Goal: Find specific page/section: Find specific page/section

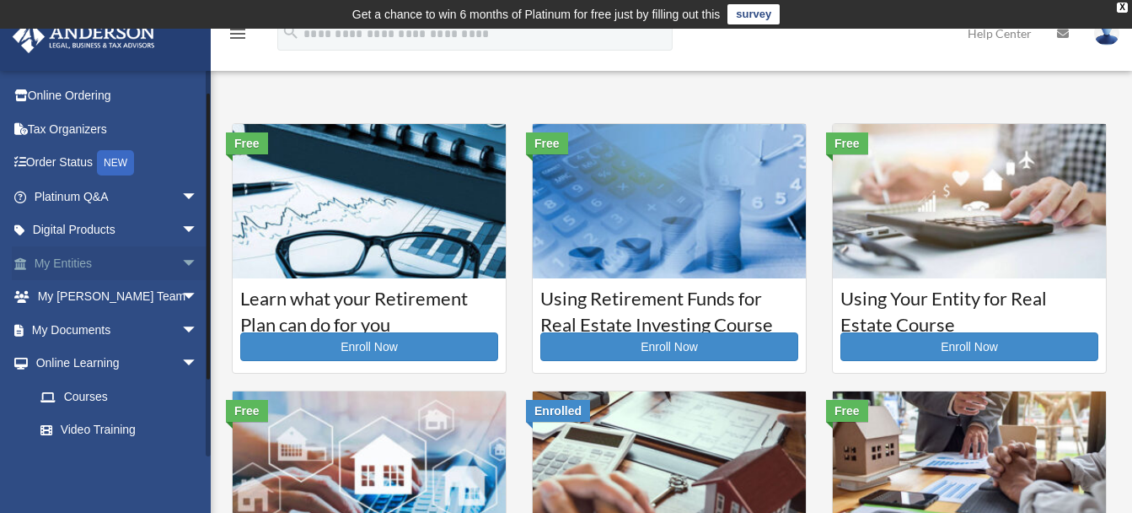
scroll to position [28, 0]
click at [181, 228] on span "arrow_drop_down" at bounding box center [198, 231] width 34 height 35
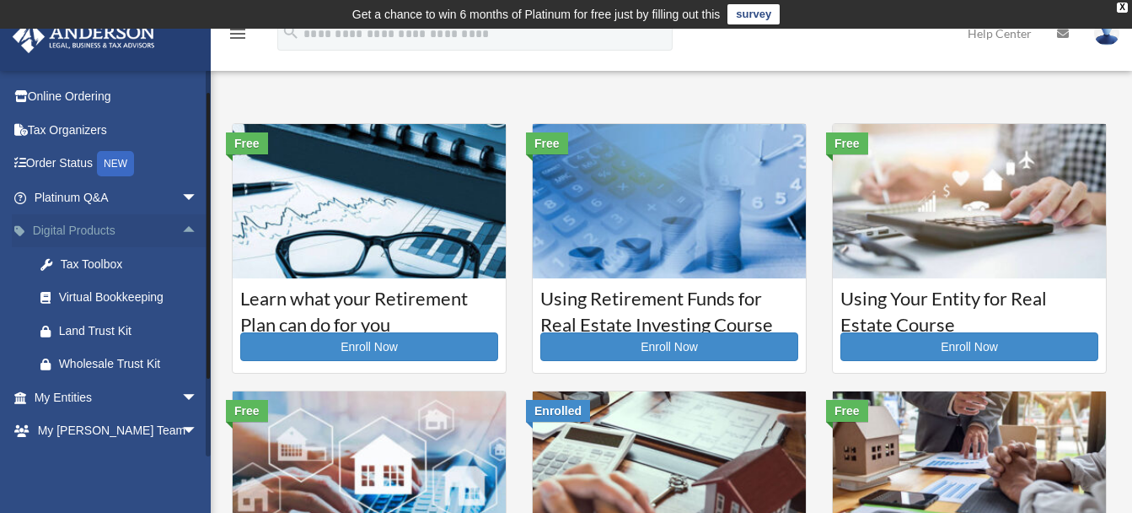
click at [181, 228] on span "arrow_drop_up" at bounding box center [198, 231] width 34 height 35
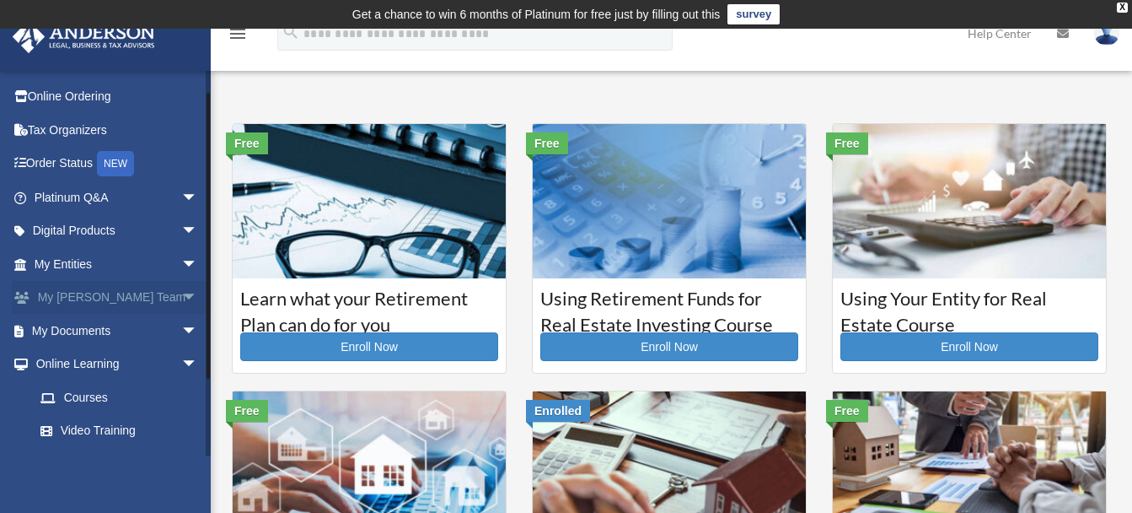
click at [181, 296] on span "arrow_drop_down" at bounding box center [198, 298] width 34 height 35
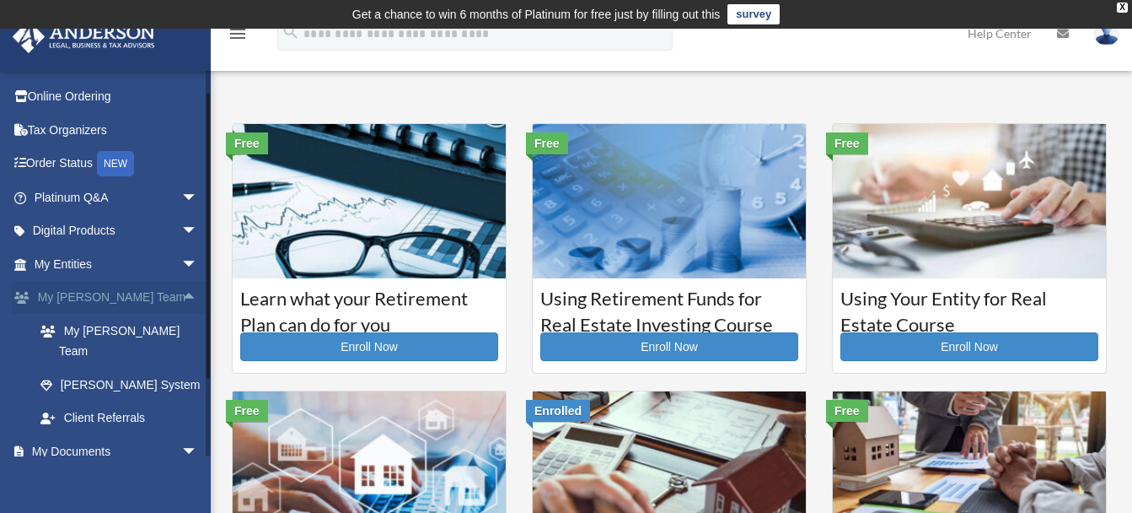
click at [181, 296] on span "arrow_drop_up" at bounding box center [198, 298] width 34 height 35
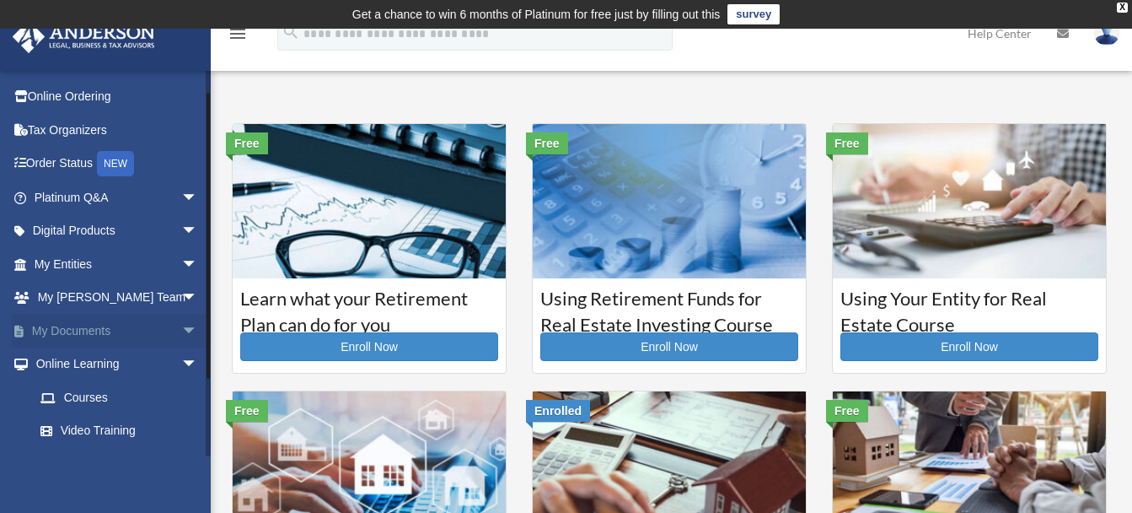
click at [181, 330] on span "arrow_drop_down" at bounding box center [198, 331] width 34 height 35
click at [77, 357] on link "Box" at bounding box center [124, 364] width 200 height 34
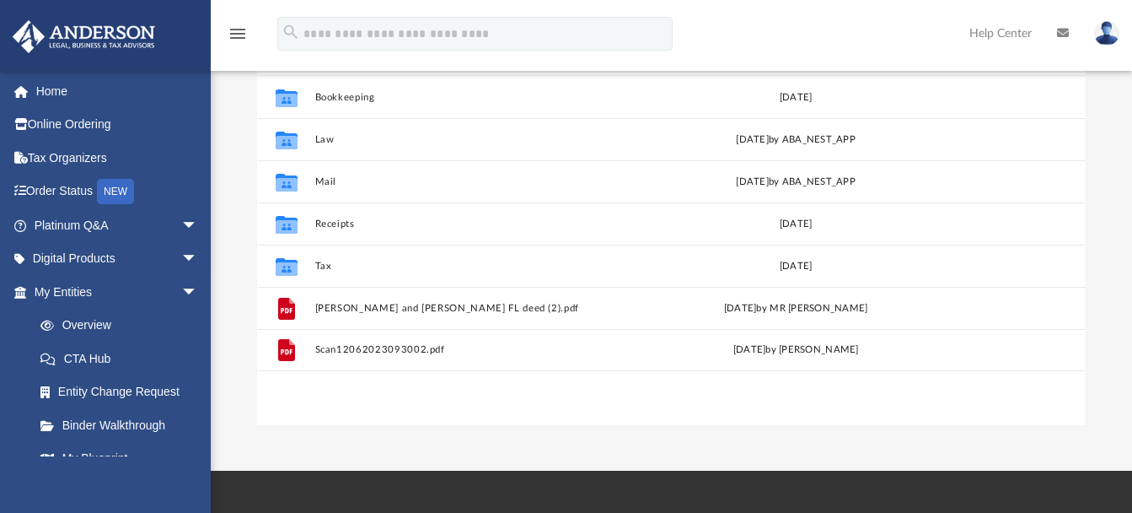
scroll to position [239, 0]
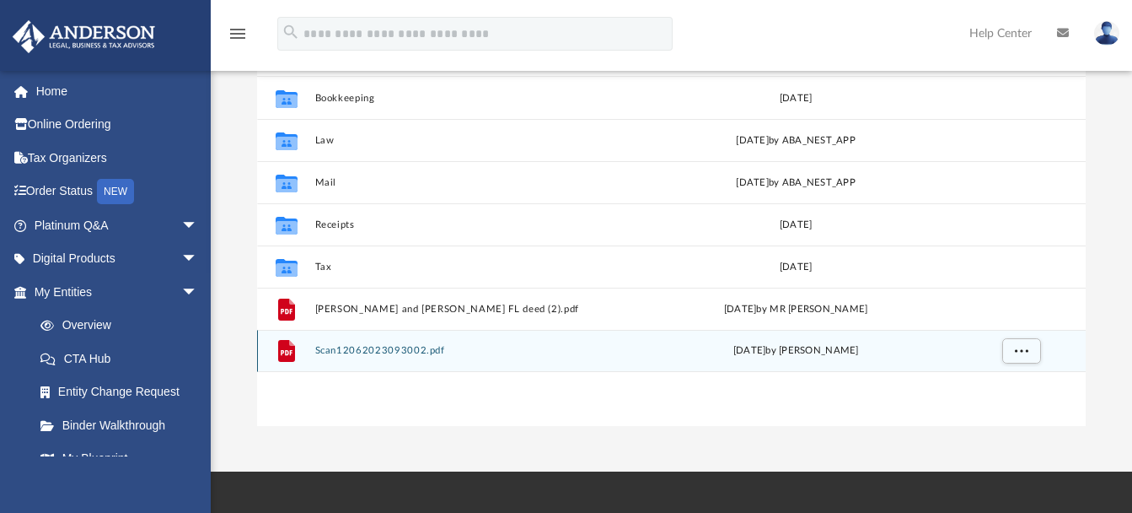
click at [395, 350] on button "Scan12062023093002.pdf" at bounding box center [472, 351] width 316 height 11
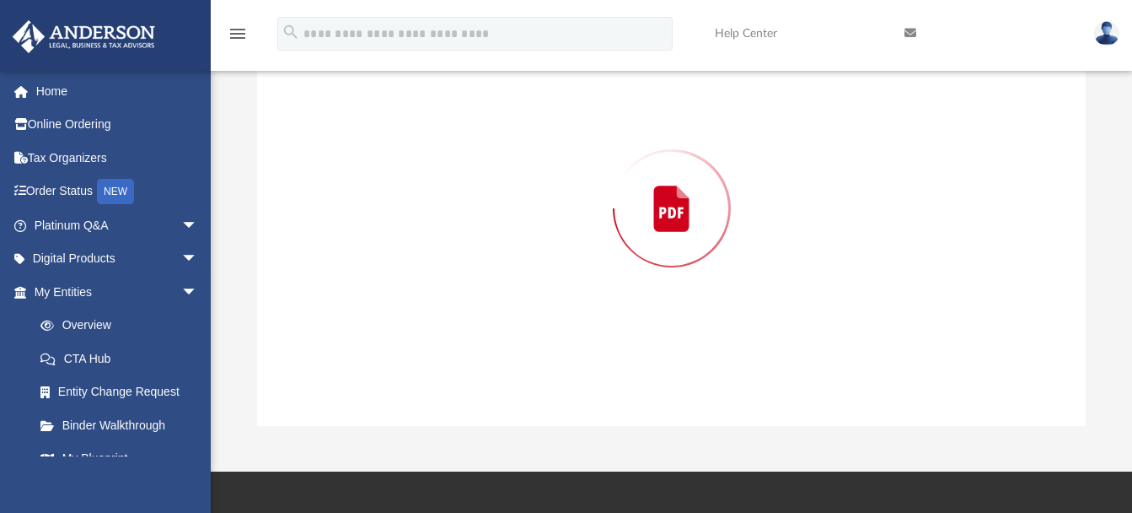
scroll to position [186, 0]
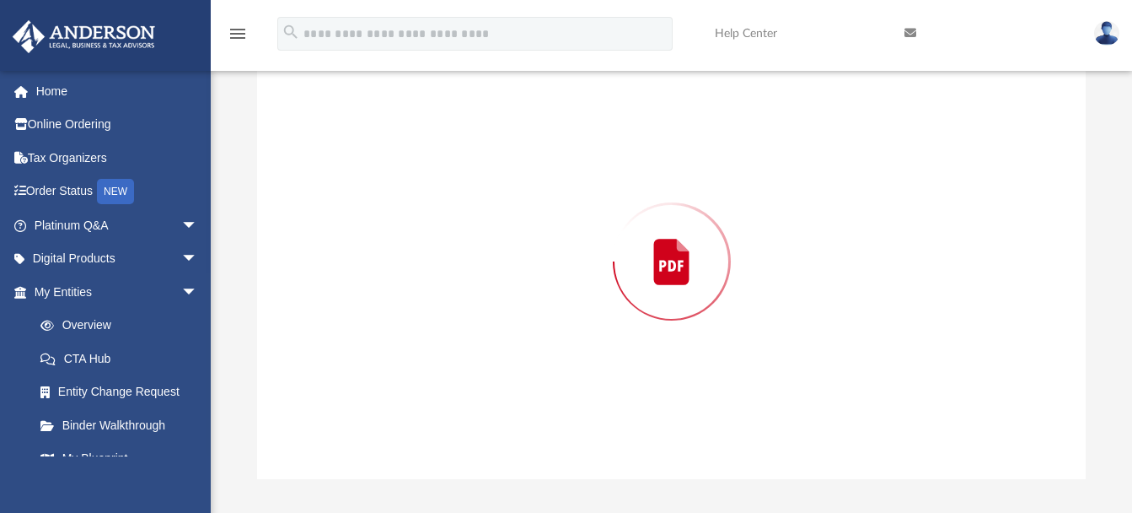
click at [395, 350] on div "Preview" at bounding box center [671, 261] width 829 height 435
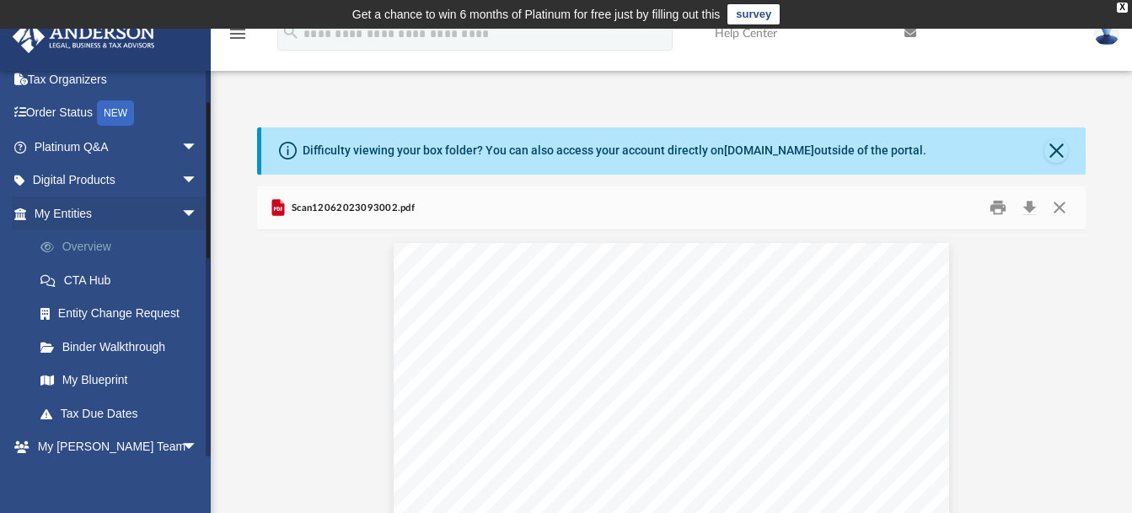
scroll to position [68, 0]
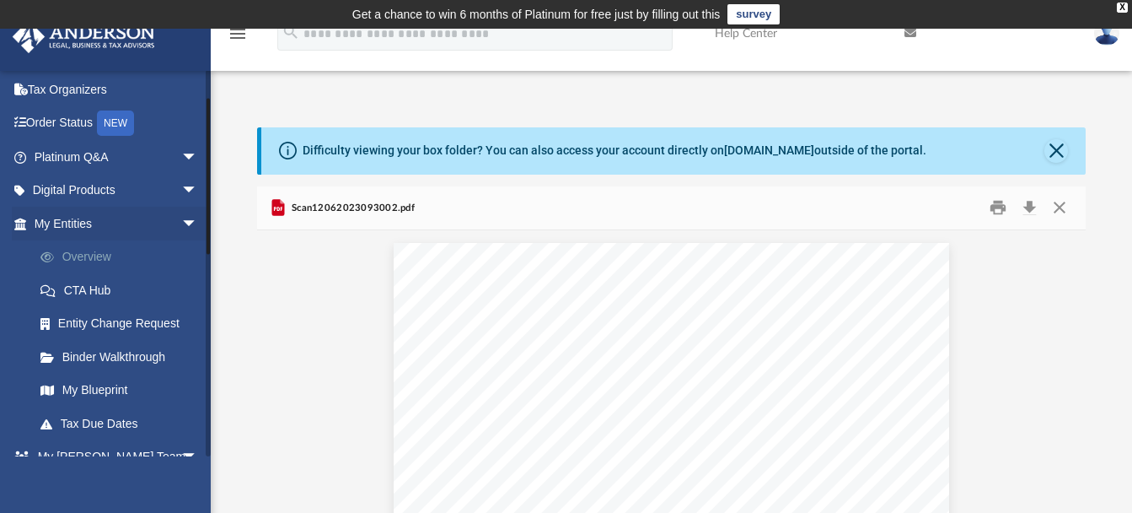
click at [105, 253] on link "Overview" at bounding box center [124, 257] width 200 height 34
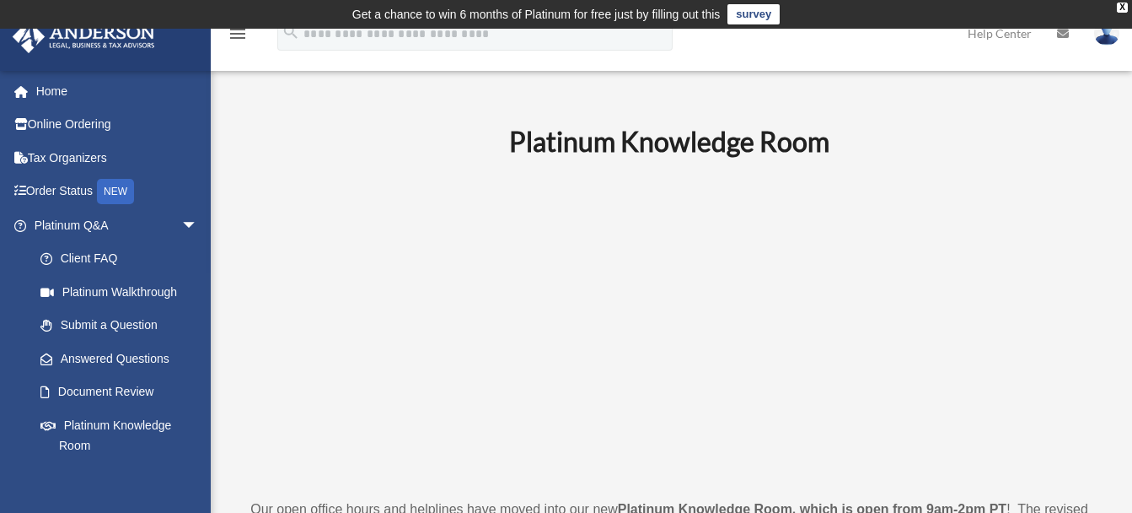
scroll to position [23, 0]
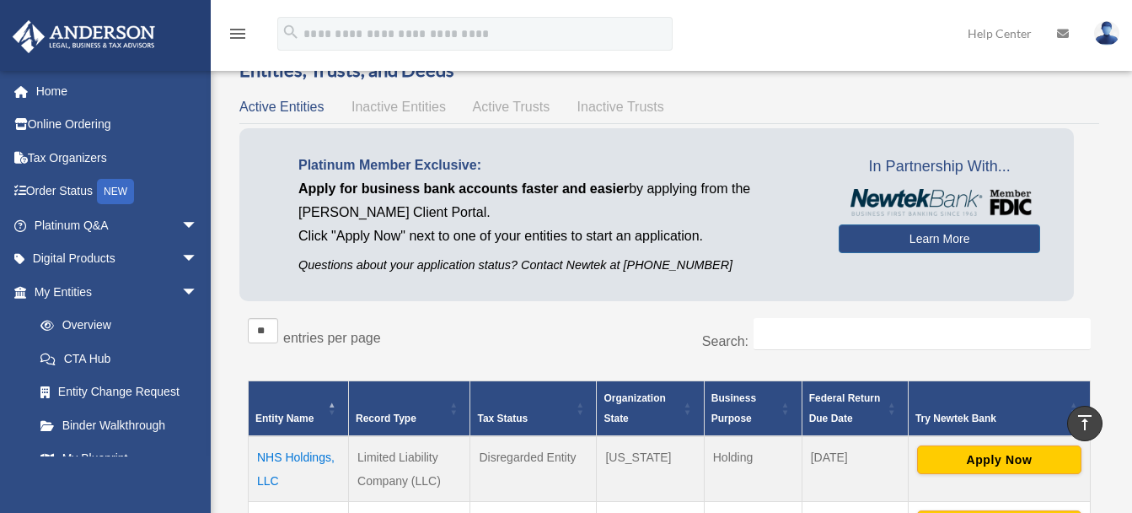
scroll to position [65, 0]
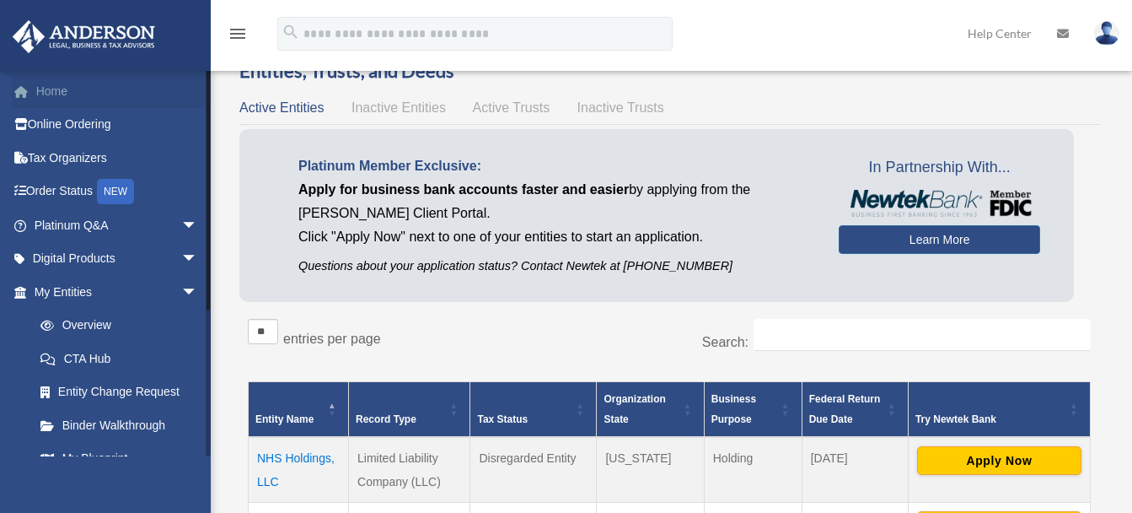
click at [49, 102] on link "Home" at bounding box center [118, 91] width 212 height 34
